Goal: Information Seeking & Learning: Learn about a topic

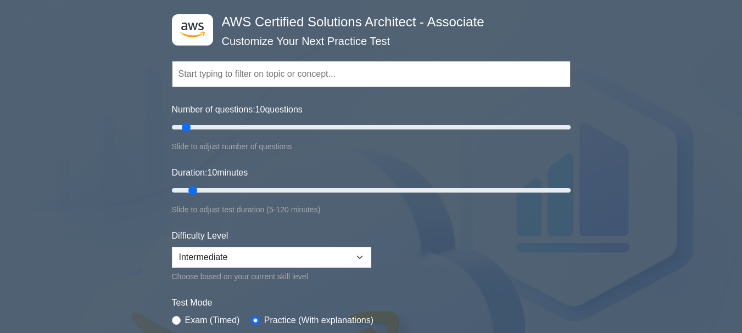
scroll to position [110, 0]
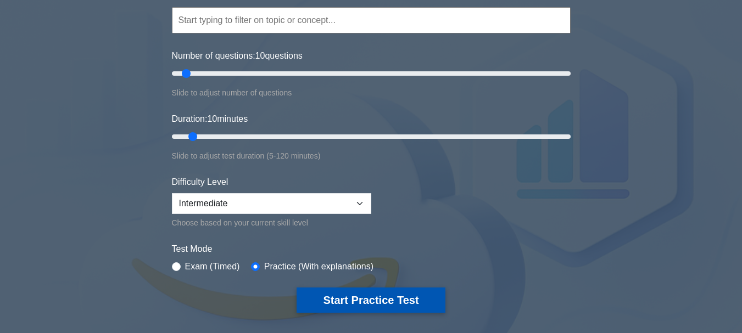
click at [394, 302] on button "Start Practice Test" at bounding box center [370, 300] width 148 height 25
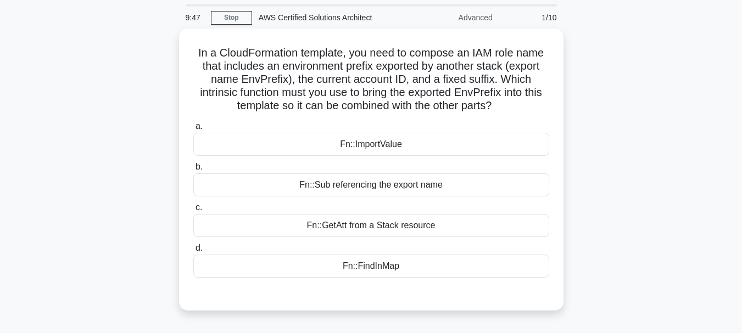
scroll to position [55, 0]
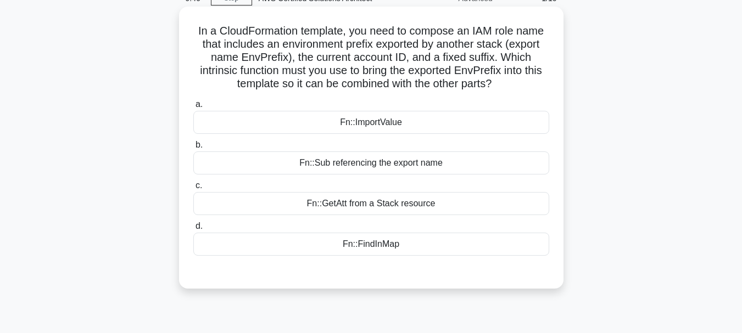
click at [374, 164] on div "Fn::Sub referencing the export name" at bounding box center [371, 163] width 356 height 23
click at [193, 149] on input "b. Fn::Sub referencing the export name" at bounding box center [193, 145] width 0 height 7
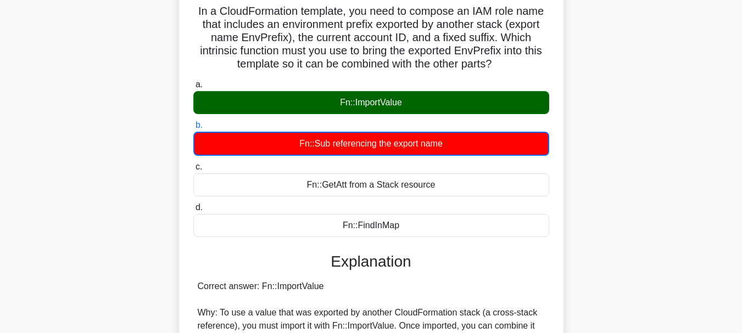
scroll to position [0, 0]
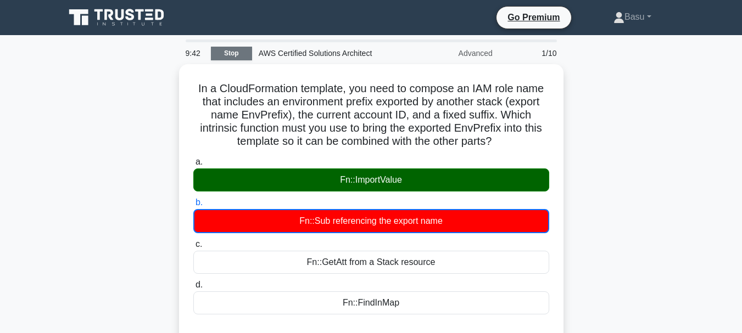
click at [234, 49] on link "Stop" at bounding box center [231, 54] width 41 height 14
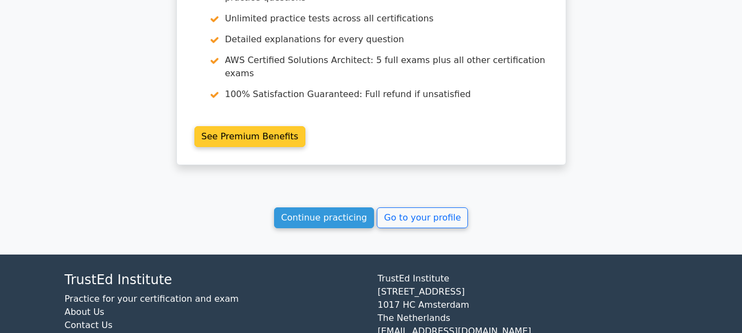
scroll to position [1041, 0]
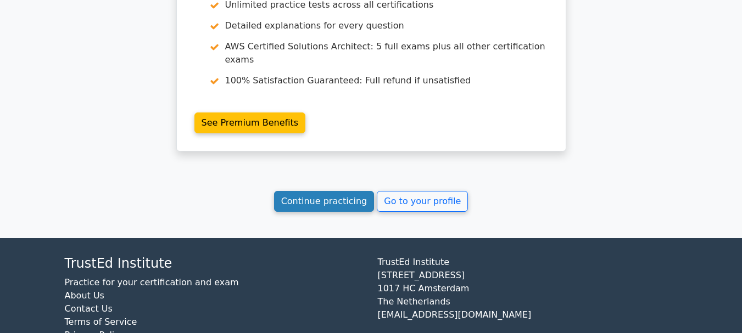
click at [340, 191] on link "Continue practicing" at bounding box center [324, 201] width 100 height 21
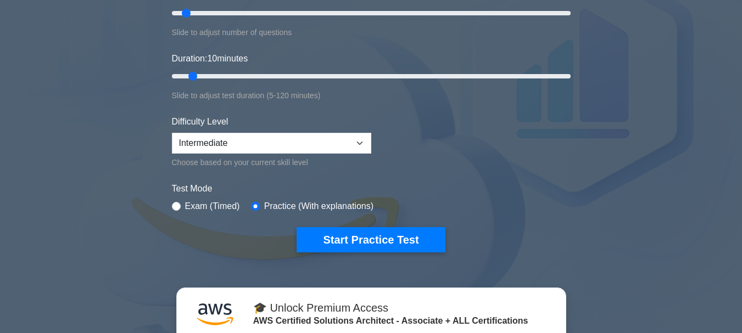
scroll to position [275, 0]
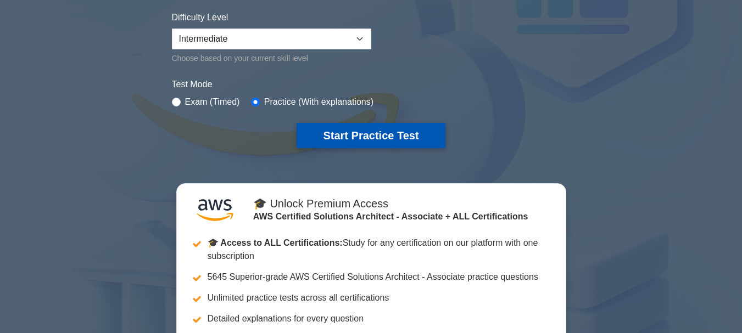
click at [400, 141] on button "Start Practice Test" at bounding box center [370, 135] width 148 height 25
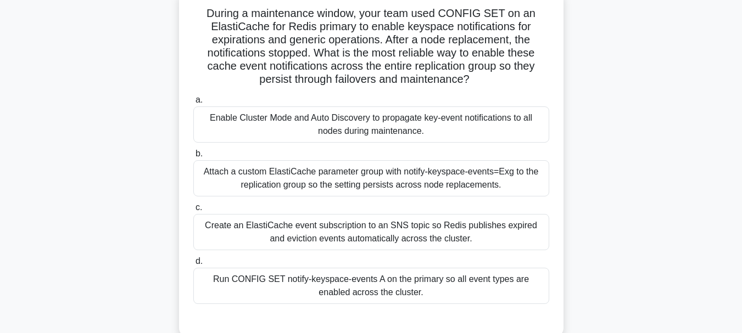
scroll to position [110, 0]
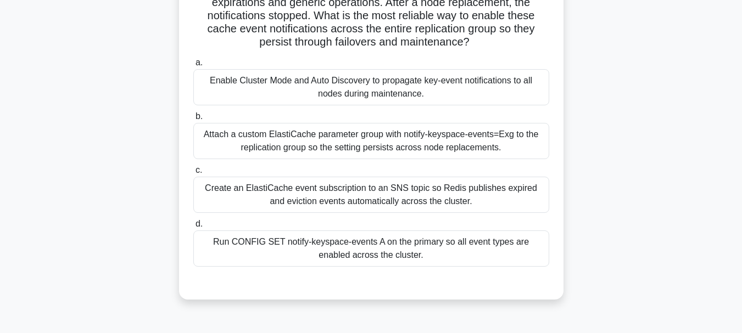
click at [437, 141] on div "Attach a custom ElastiCache parameter group with notify-keyspace-events=Exg to …" at bounding box center [371, 141] width 356 height 36
click at [193, 120] on input "b. Attach a custom ElastiCache parameter group with notify-keyspace-events=Exg …" at bounding box center [193, 116] width 0 height 7
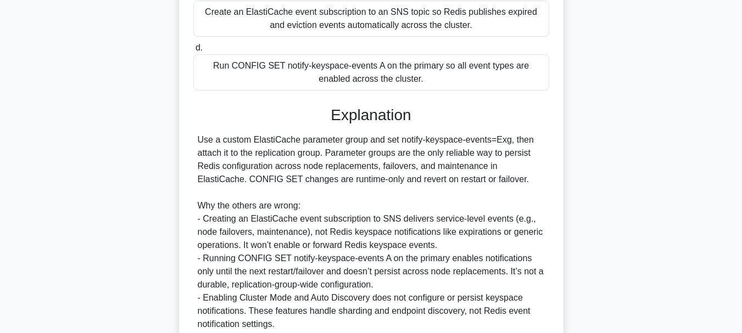
scroll to position [384, 0]
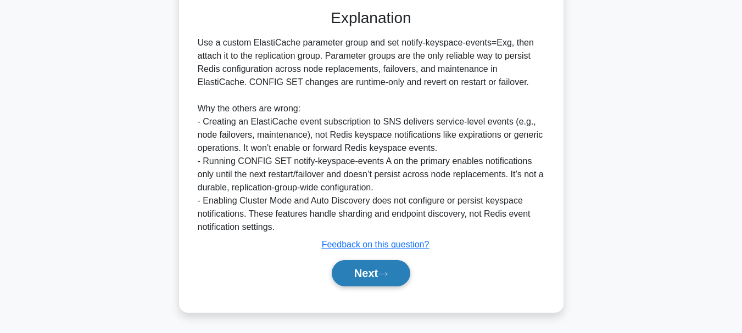
click at [381, 268] on button "Next" at bounding box center [371, 273] width 79 height 26
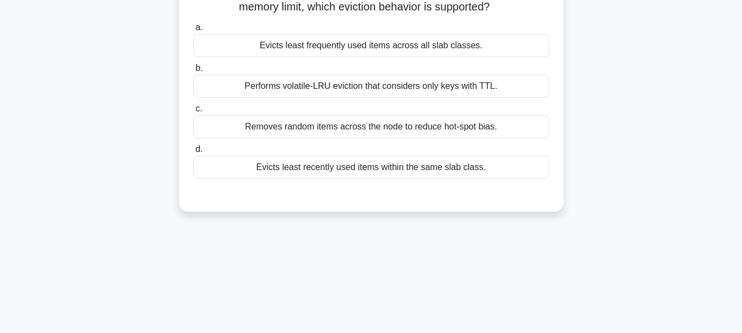
scroll to position [40, 0]
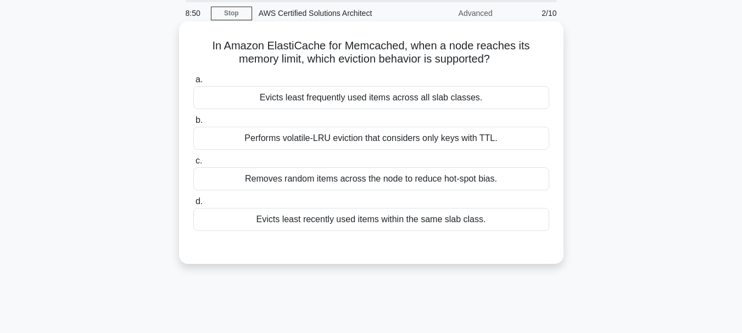
click at [456, 98] on div "Evicts least frequently used items across all slab classes." at bounding box center [371, 97] width 356 height 23
click at [193, 83] on input "a. Evicts least frequently used items across all slab classes." at bounding box center [193, 79] width 0 height 7
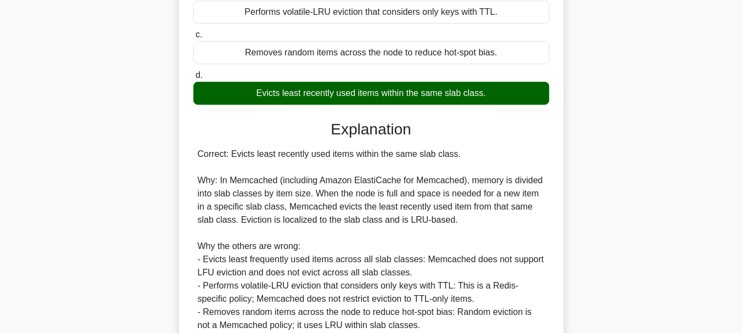
scroll to position [266, 0]
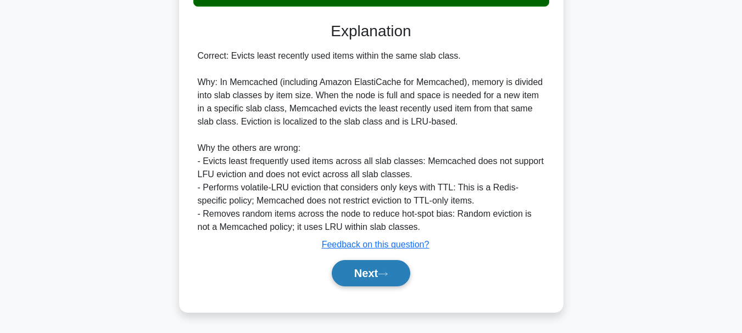
click at [387, 271] on icon at bounding box center [383, 274] width 10 height 6
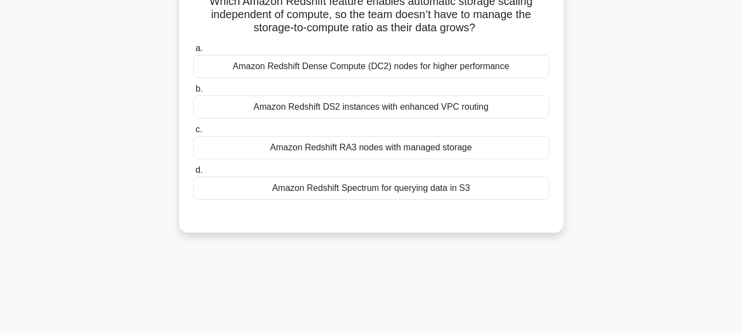
scroll to position [40, 0]
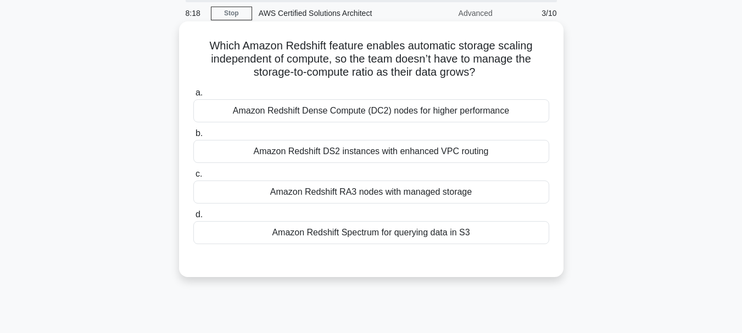
click at [452, 193] on div "Amazon Redshift RA3 nodes with managed storage" at bounding box center [371, 192] width 356 height 23
click at [193, 178] on input "c. Amazon Redshift RA3 nodes with managed storage" at bounding box center [193, 174] width 0 height 7
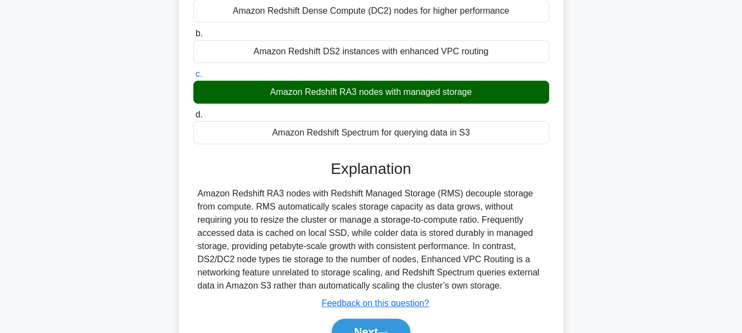
scroll to position [260, 0]
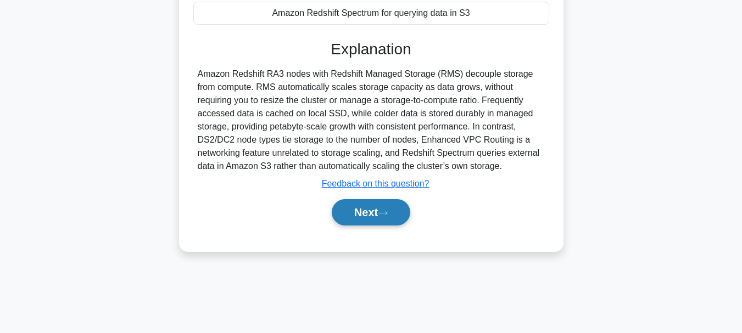
click at [384, 214] on icon at bounding box center [382, 212] width 9 height 3
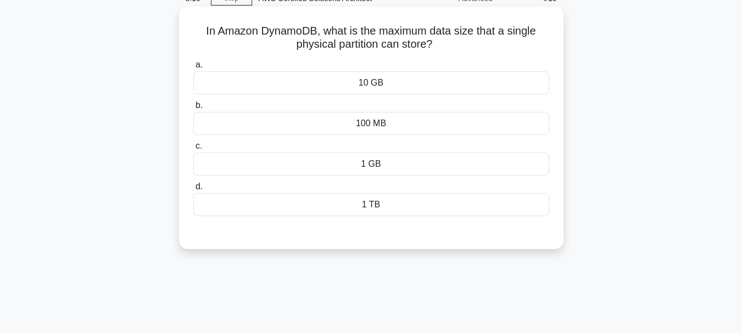
scroll to position [0, 0]
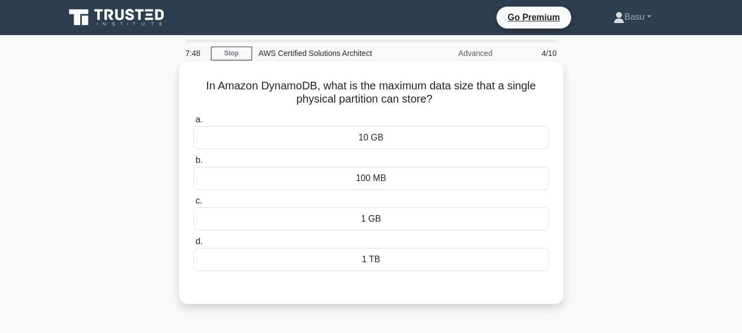
click at [410, 260] on div "1 TB" at bounding box center [371, 259] width 356 height 23
click at [193, 245] on input "d. 1 TB" at bounding box center [193, 241] width 0 height 7
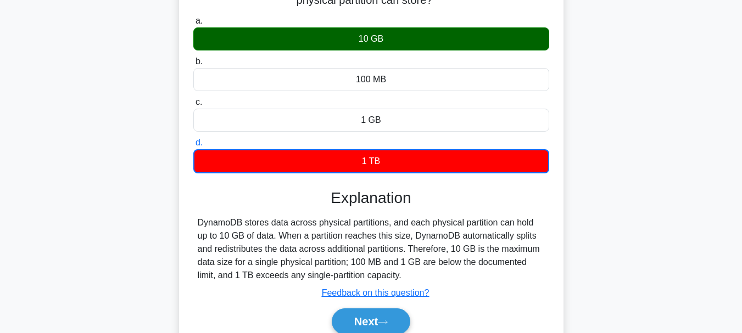
scroll to position [220, 0]
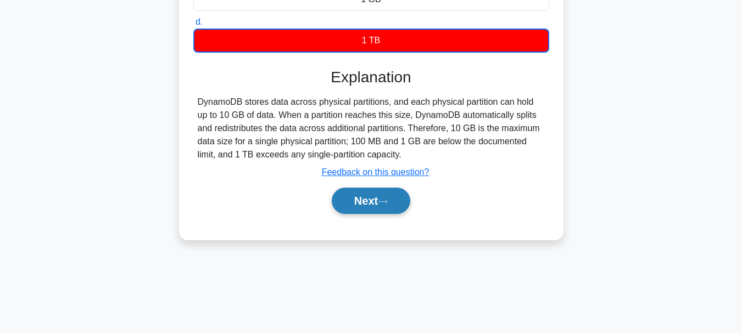
click at [381, 203] on button "Next" at bounding box center [371, 201] width 79 height 26
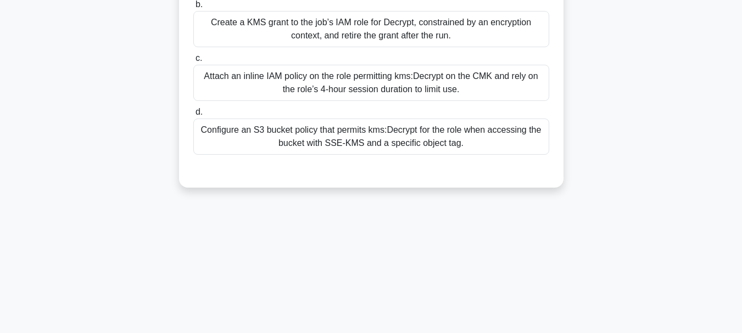
scroll to position [55, 0]
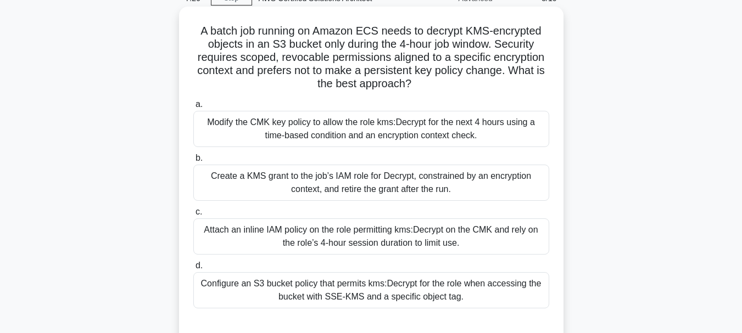
click at [407, 188] on div "Create a KMS grant to the job’s IAM role for Decrypt, constrained by an encrypt…" at bounding box center [371, 183] width 356 height 36
click at [193, 162] on input "b. Create a KMS grant to the job’s IAM role for Decrypt, constrained by an encr…" at bounding box center [193, 158] width 0 height 7
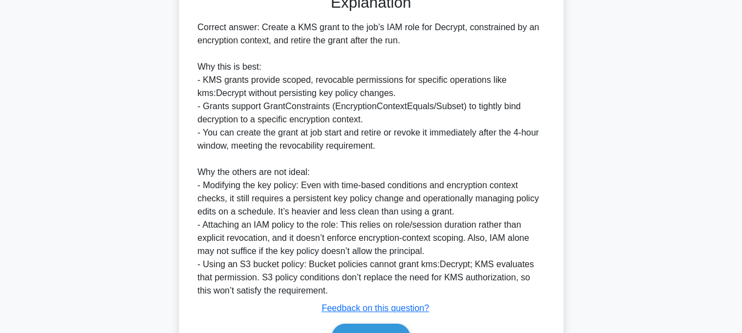
scroll to position [439, 0]
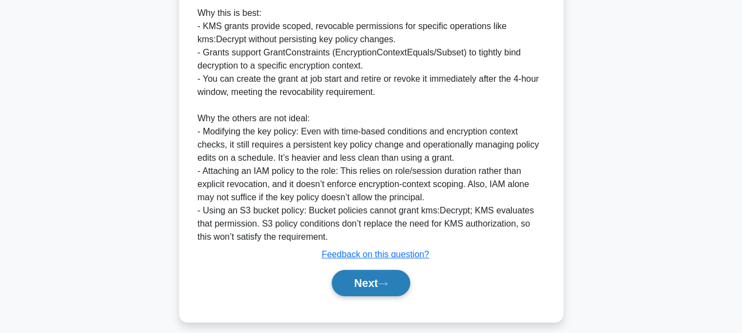
click at [396, 283] on button "Next" at bounding box center [371, 283] width 79 height 26
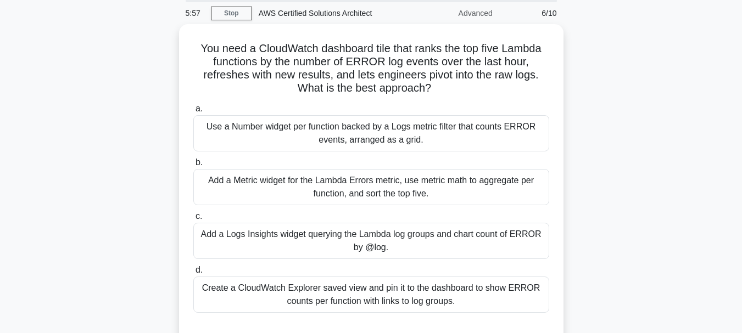
scroll to position [95, 0]
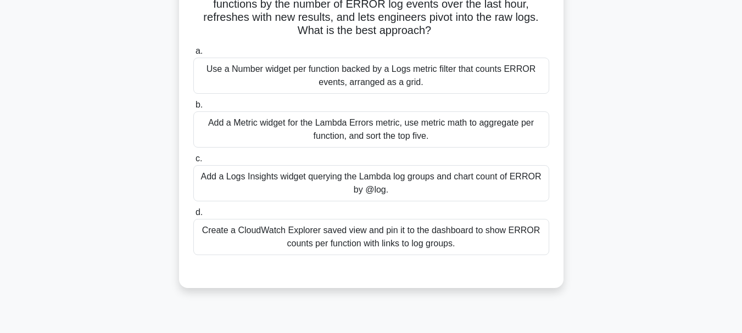
click at [489, 183] on div "Add a Logs Insights widget querying the Lambda log groups and chart count of ER…" at bounding box center [371, 183] width 356 height 36
click at [193, 163] on input "c. Add a Logs Insights widget querying the Lambda log groups and chart count of…" at bounding box center [193, 158] width 0 height 7
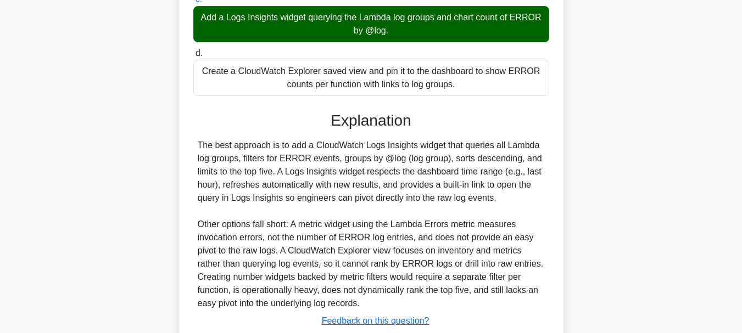
scroll to position [331, 0]
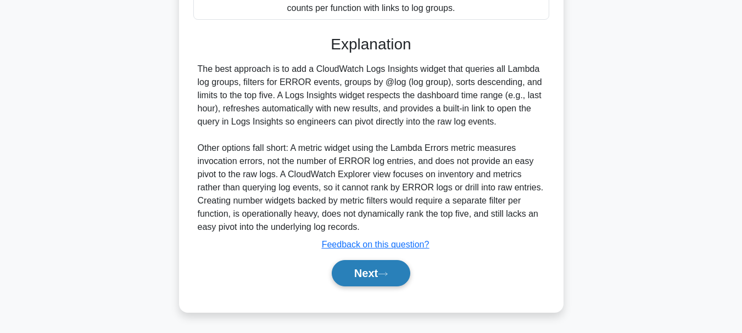
click at [385, 276] on icon at bounding box center [383, 274] width 10 height 6
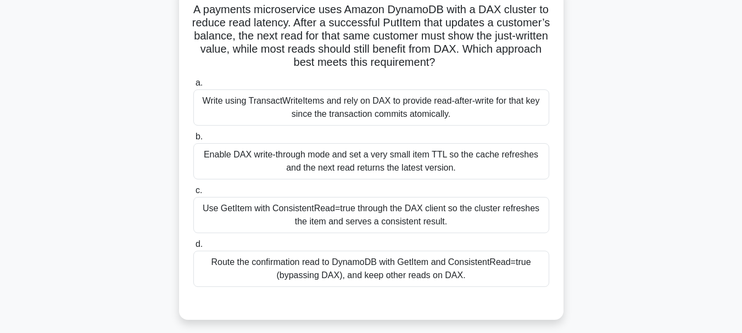
scroll to position [95, 0]
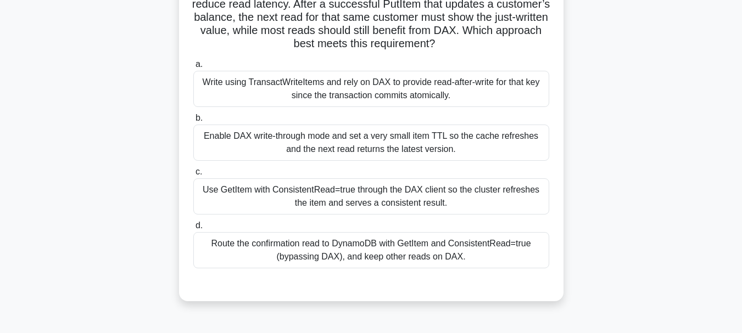
click at [458, 246] on div "Route the confirmation read to DynamoDB with GetItem and ConsistentRead=true (b…" at bounding box center [371, 250] width 356 height 36
click at [193, 229] on input "d. Route the confirmation read to DynamoDB with GetItem and ConsistentRead=true…" at bounding box center [193, 225] width 0 height 7
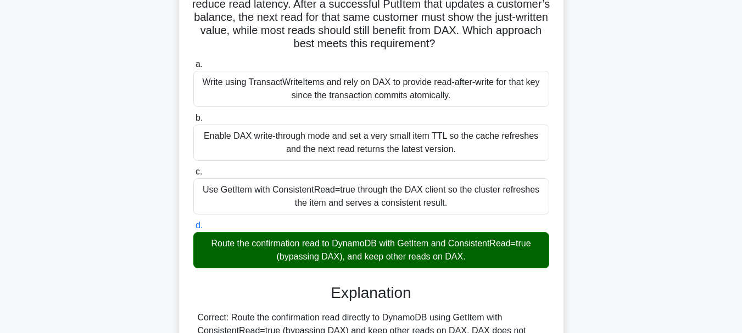
scroll to position [384, 0]
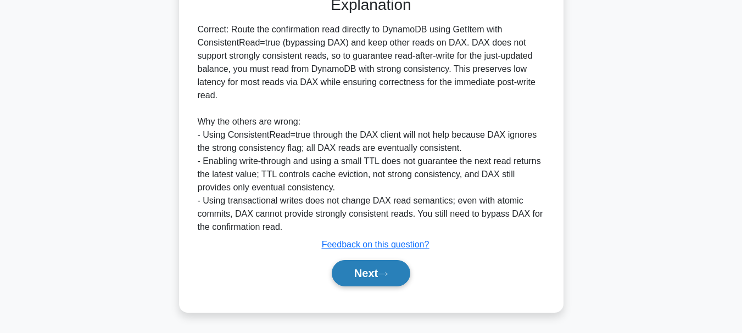
click at [369, 275] on button "Next" at bounding box center [371, 273] width 79 height 26
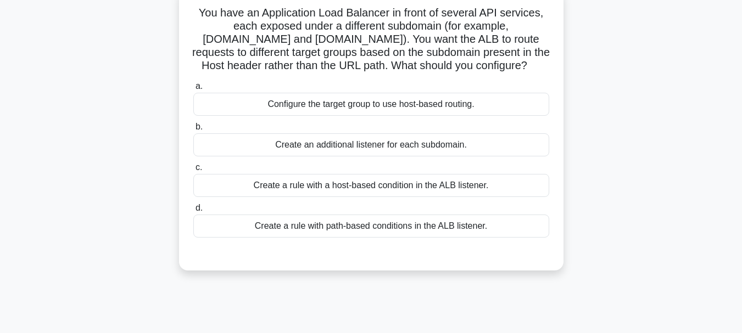
scroll to position [95, 0]
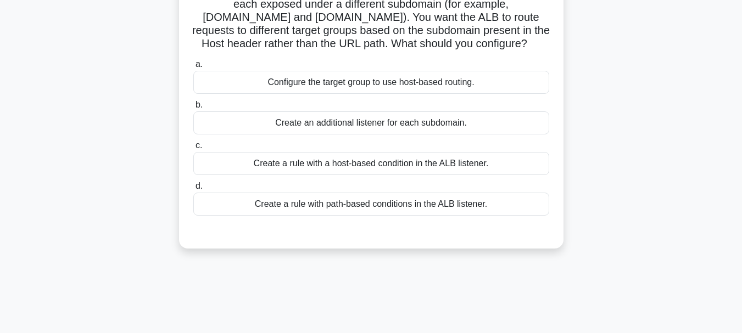
click at [424, 216] on div "Create a rule with path-based conditions in the ALB listener." at bounding box center [371, 204] width 356 height 23
click at [193, 190] on input "d. Create a rule with path-based conditions in the ALB listener." at bounding box center [193, 186] width 0 height 7
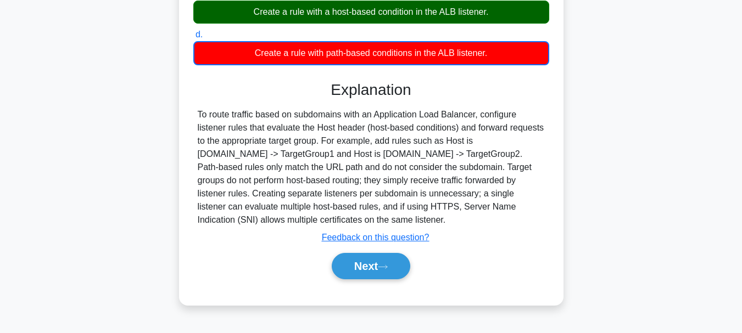
scroll to position [260, 0]
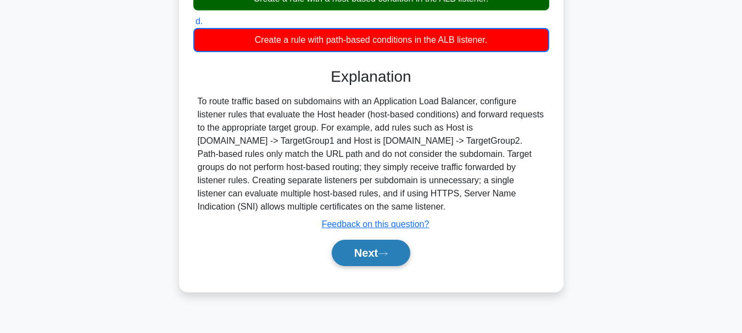
click at [386, 266] on button "Next" at bounding box center [371, 253] width 79 height 26
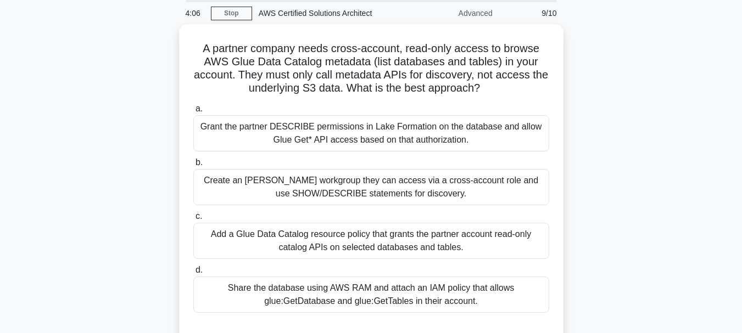
scroll to position [95, 0]
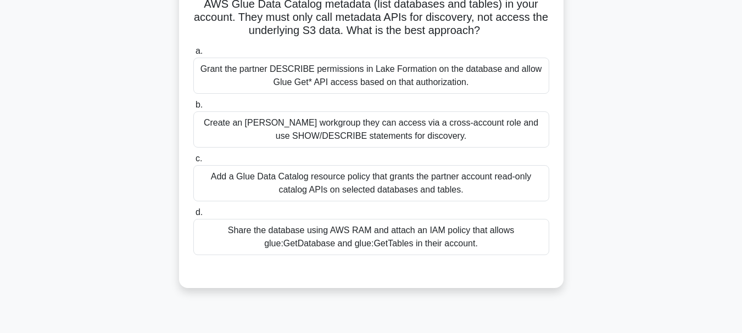
click at [508, 238] on div "Share the database using AWS RAM and attach an IAM policy that allows glue:GetD…" at bounding box center [371, 237] width 356 height 36
click at [193, 216] on input "d. Share the database using AWS RAM and attach an IAM policy that allows glue:G…" at bounding box center [193, 212] width 0 height 7
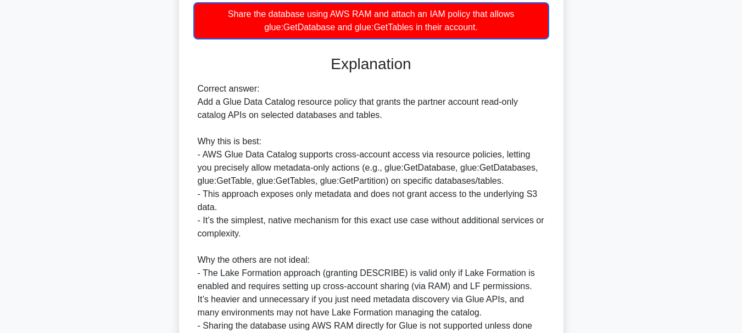
scroll to position [490, 0]
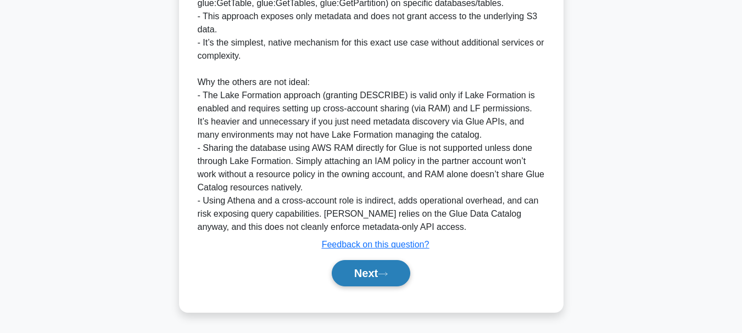
click at [389, 269] on button "Next" at bounding box center [371, 273] width 79 height 26
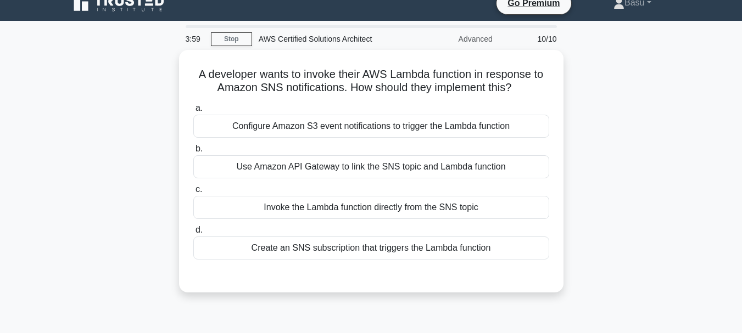
scroll to position [0, 0]
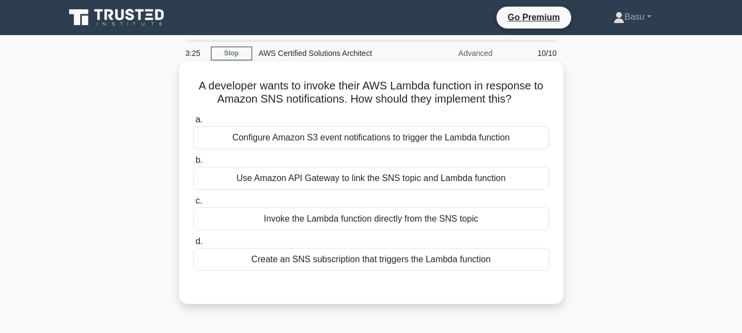
click at [471, 266] on div "Create an SNS subscription that triggers the Lambda function" at bounding box center [371, 259] width 356 height 23
click at [193, 245] on input "d. Create an SNS subscription that triggers the Lambda function" at bounding box center [193, 241] width 0 height 7
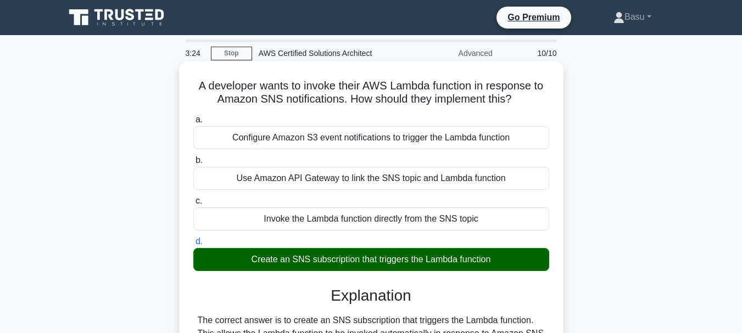
scroll to position [260, 0]
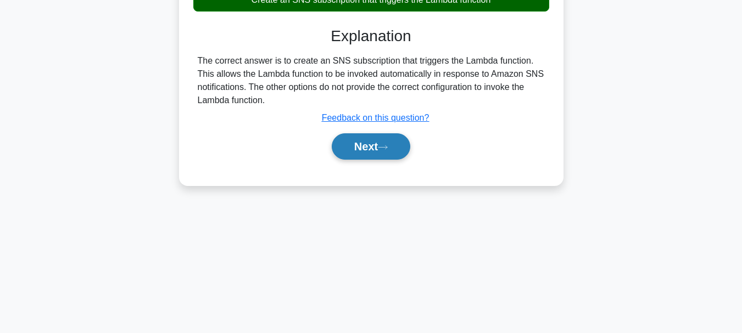
click at [396, 144] on button "Next" at bounding box center [371, 146] width 79 height 26
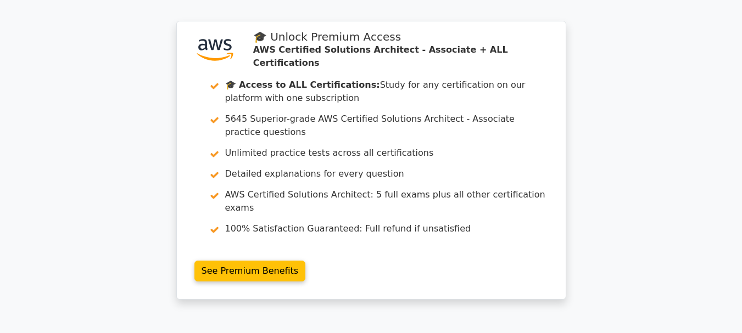
scroll to position [2070, 0]
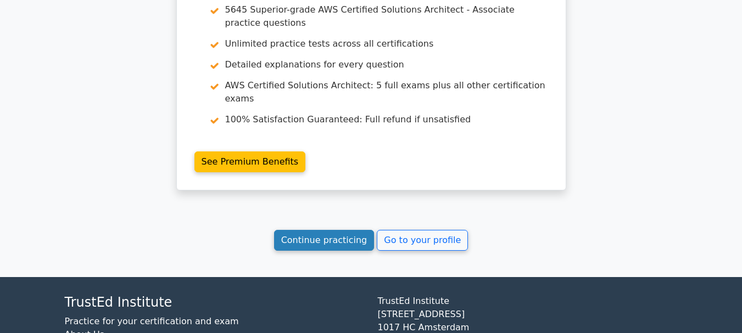
click at [324, 230] on link "Continue practicing" at bounding box center [324, 240] width 100 height 21
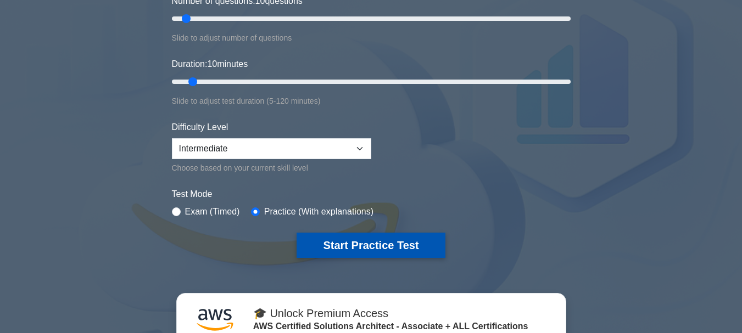
click at [401, 242] on button "Start Practice Test" at bounding box center [370, 245] width 148 height 25
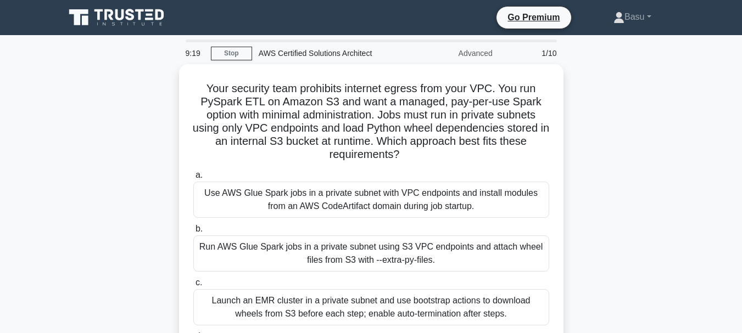
scroll to position [55, 0]
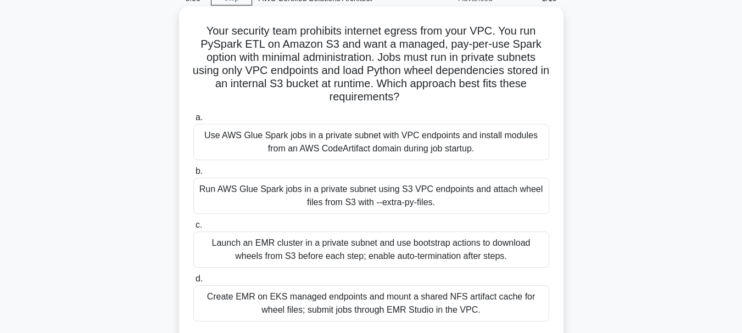
click at [519, 244] on div "Launch an EMR cluster in a private subnet and use bootstrap actions to download…" at bounding box center [371, 250] width 356 height 36
click at [193, 229] on input "c. Launch an EMR cluster in a private subnet and use bootstrap actions to downl…" at bounding box center [193, 225] width 0 height 7
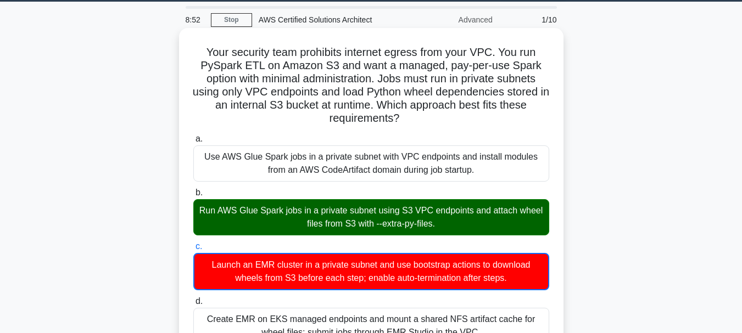
scroll to position [0, 0]
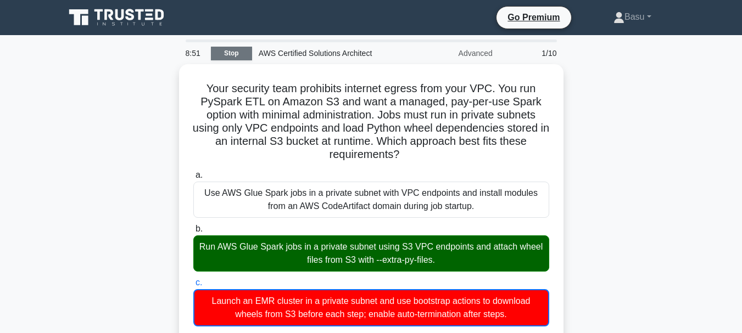
click at [237, 55] on link "Stop" at bounding box center [231, 54] width 41 height 14
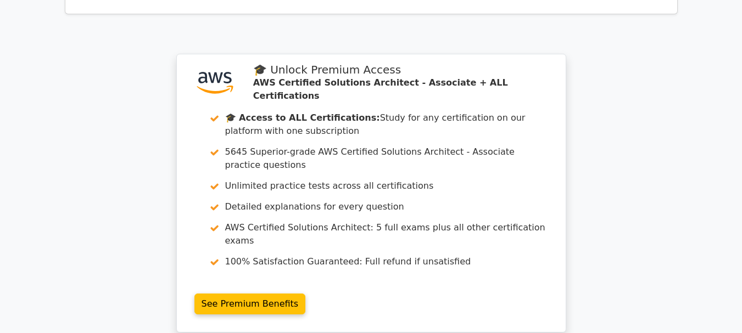
scroll to position [1041, 0]
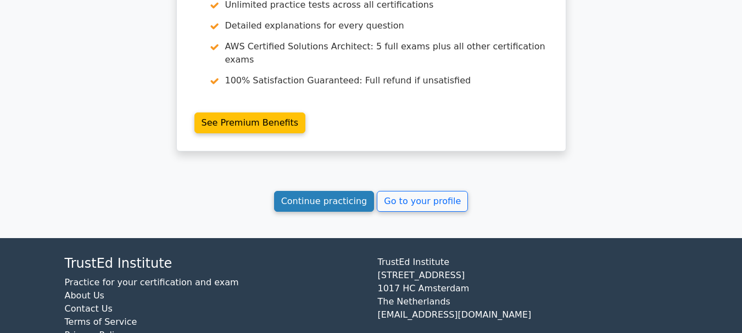
click at [329, 191] on link "Continue practicing" at bounding box center [324, 201] width 100 height 21
